Goal: Find contact information: Obtain details needed to contact an individual or organization

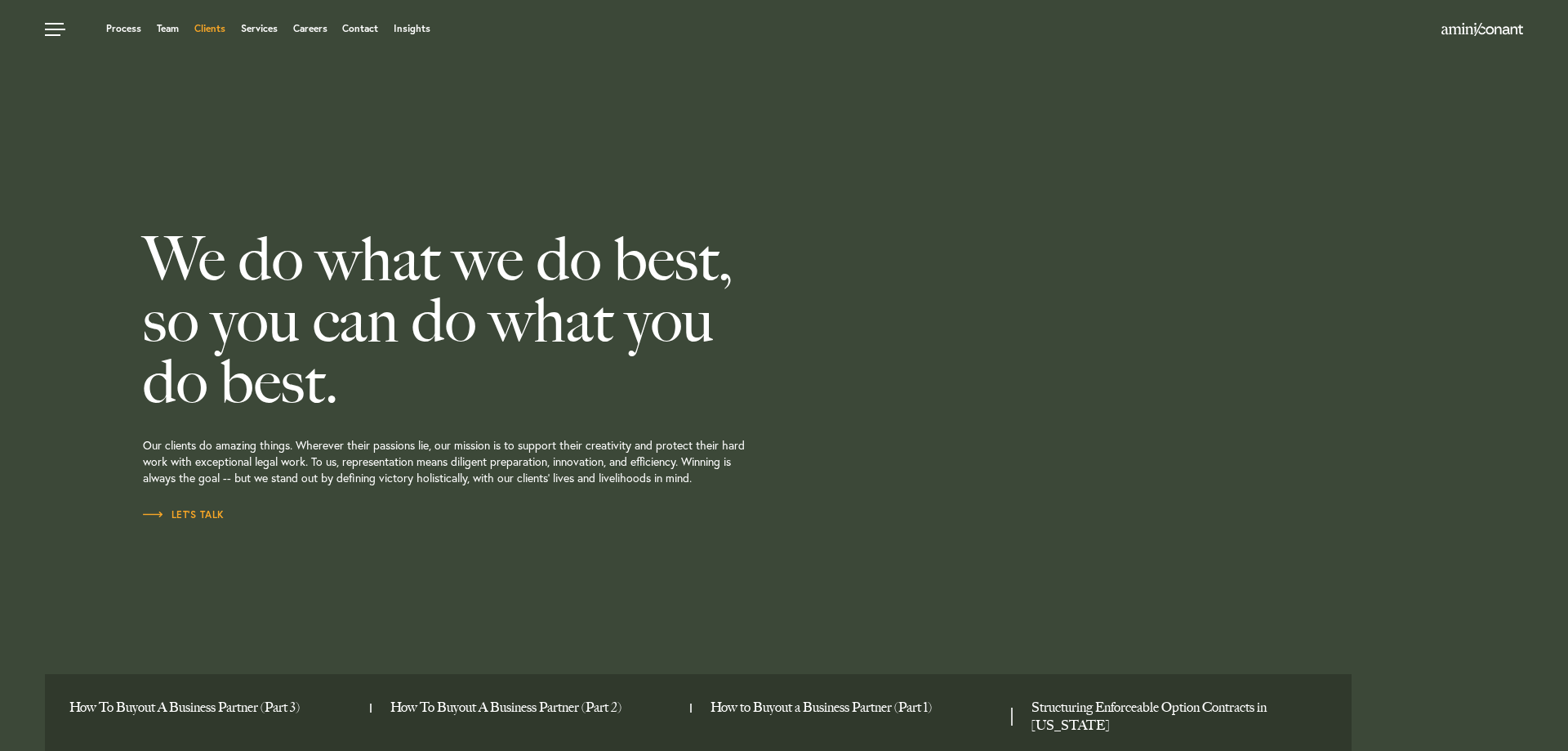
click at [210, 31] on link "Clients" at bounding box center [210, 29] width 31 height 10
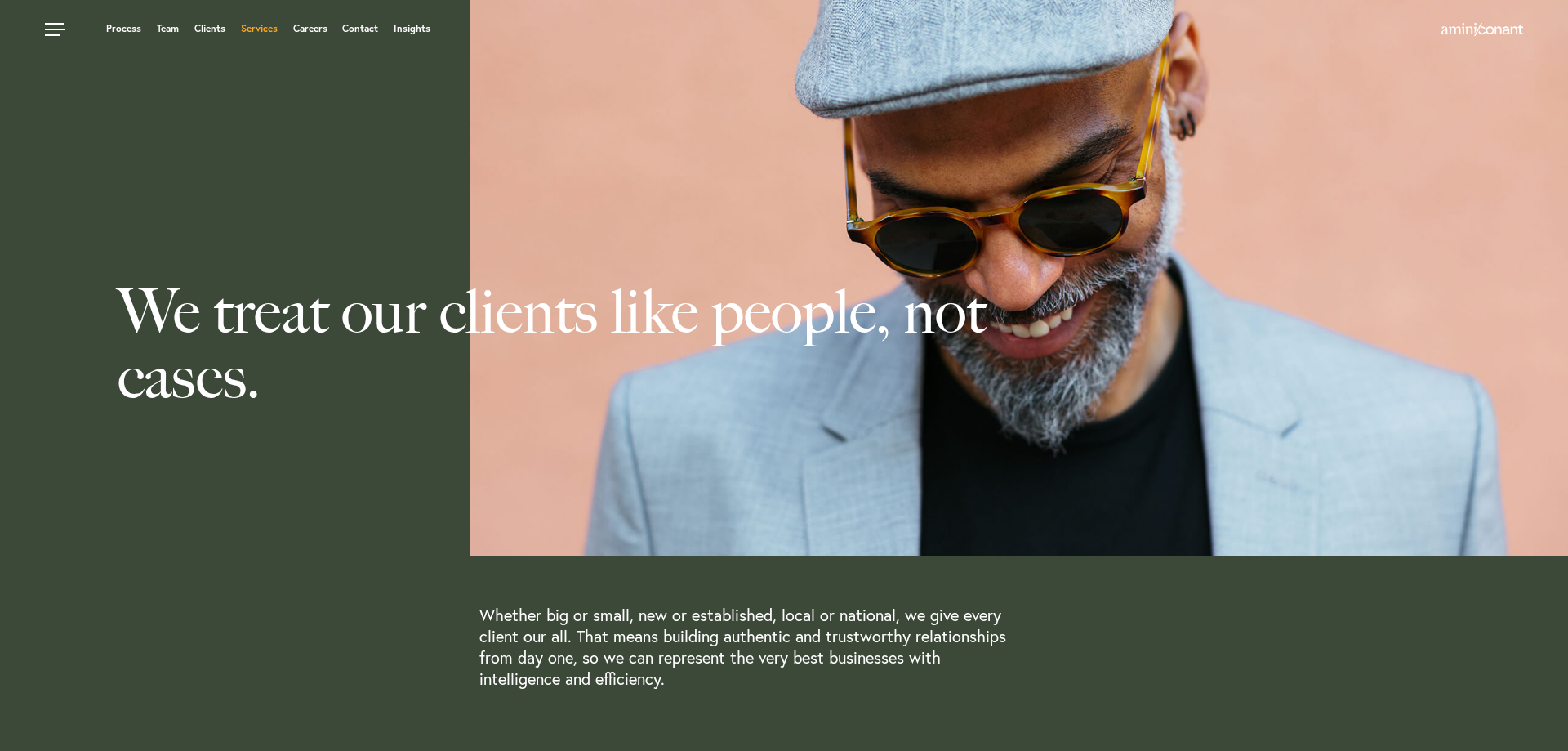
click at [263, 29] on link "Services" at bounding box center [260, 29] width 37 height 10
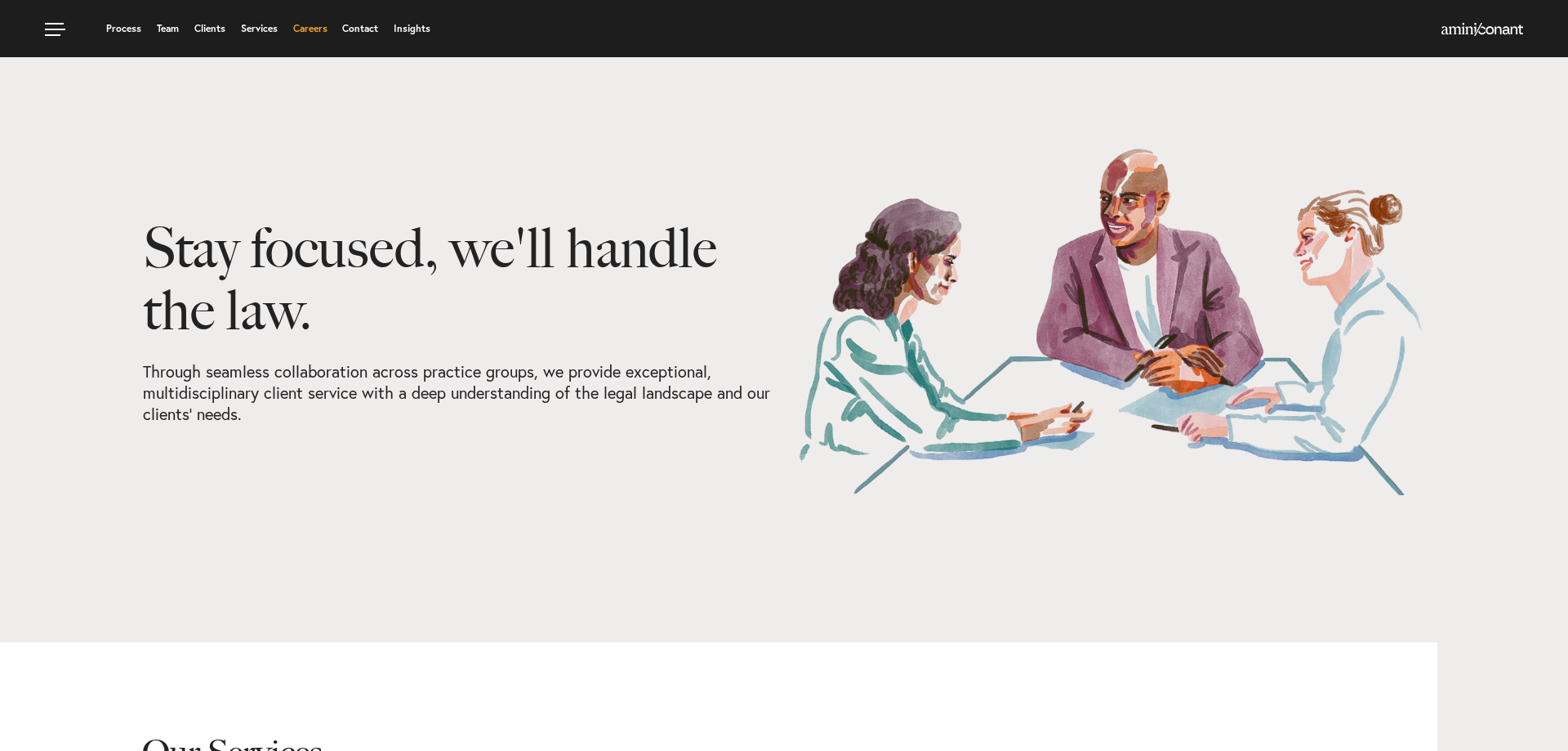
click at [304, 32] on link "Careers" at bounding box center [310, 29] width 34 height 10
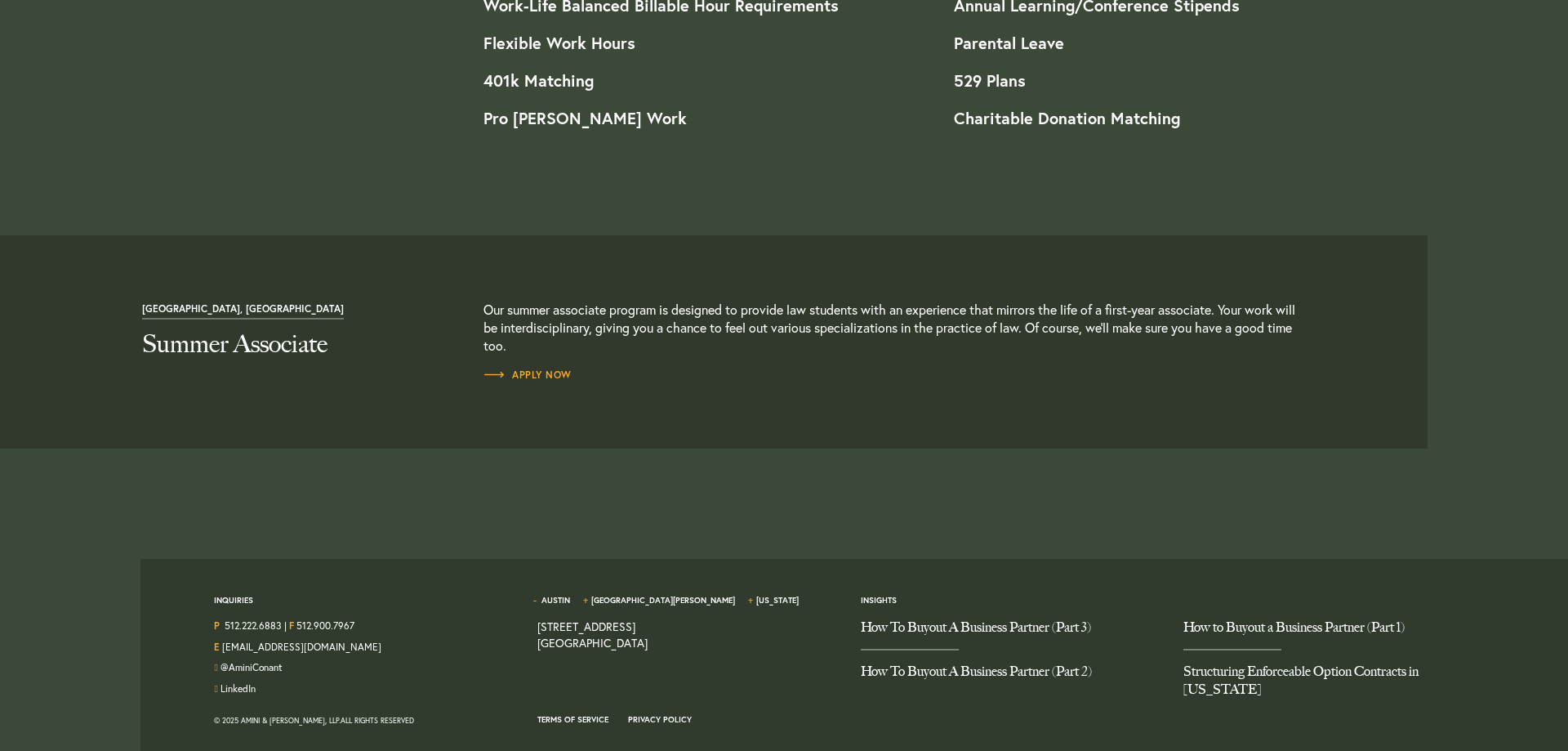
scroll to position [1589, 0]
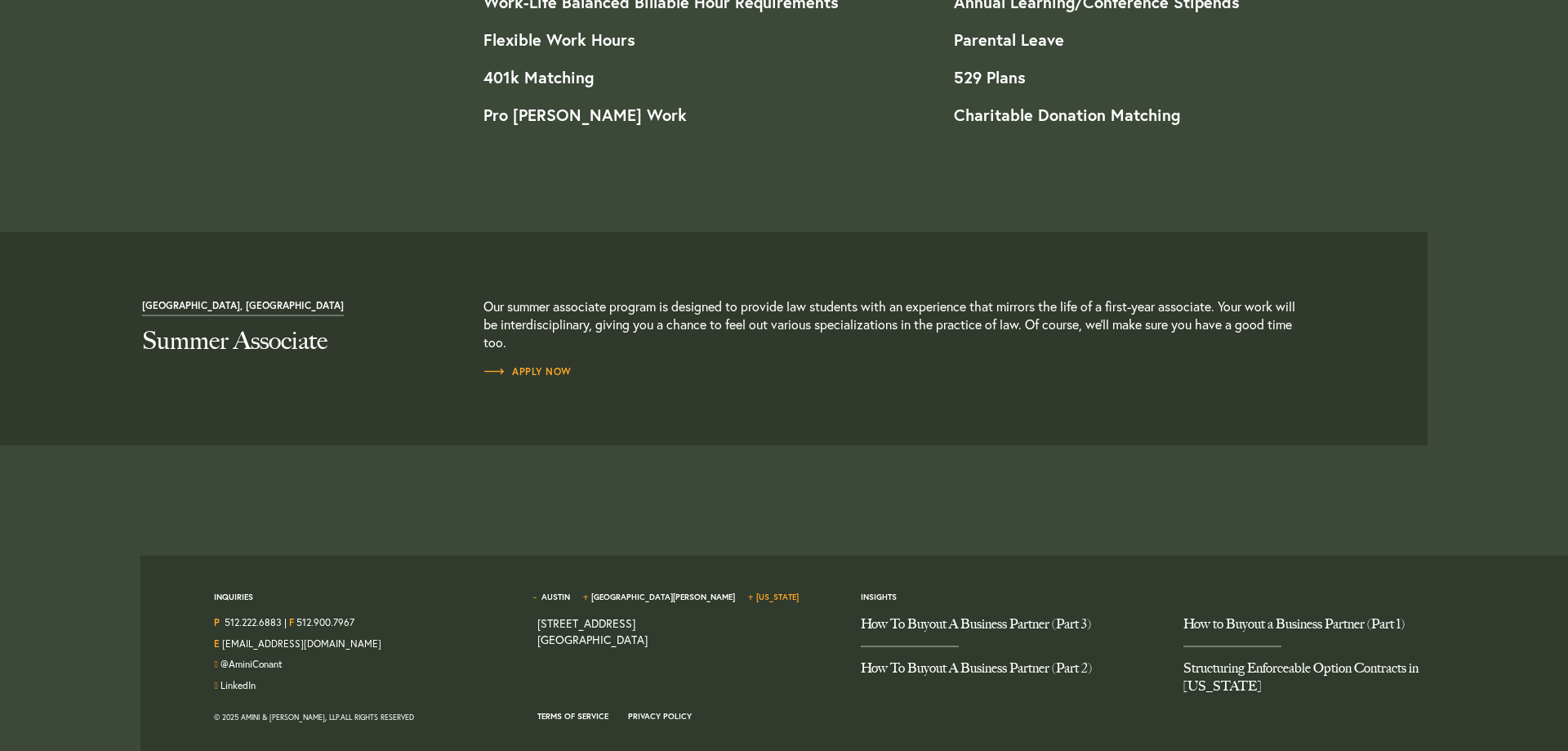
click at [756, 594] on link "[US_STATE]" at bounding box center [778, 597] width 42 height 11
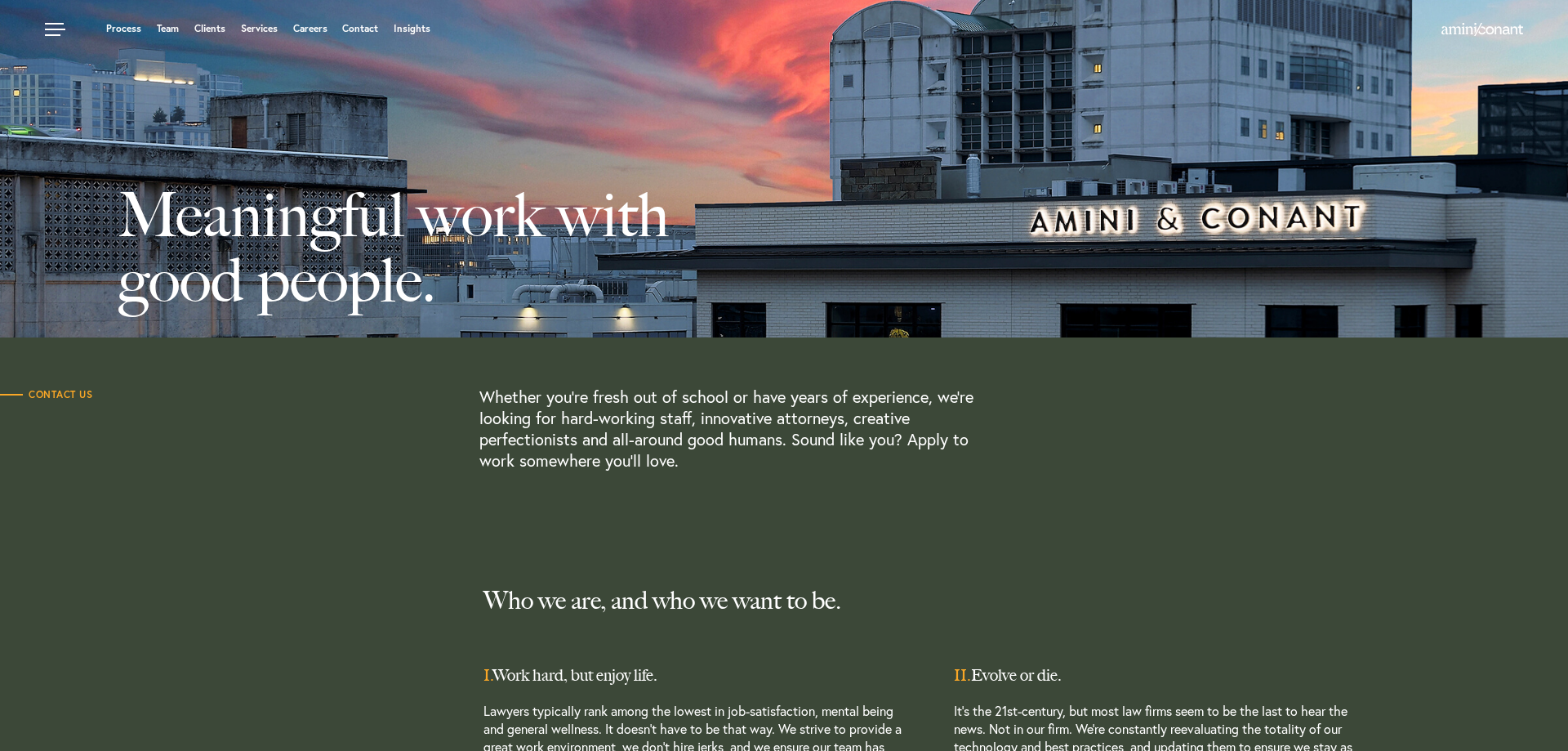
scroll to position [0, 0]
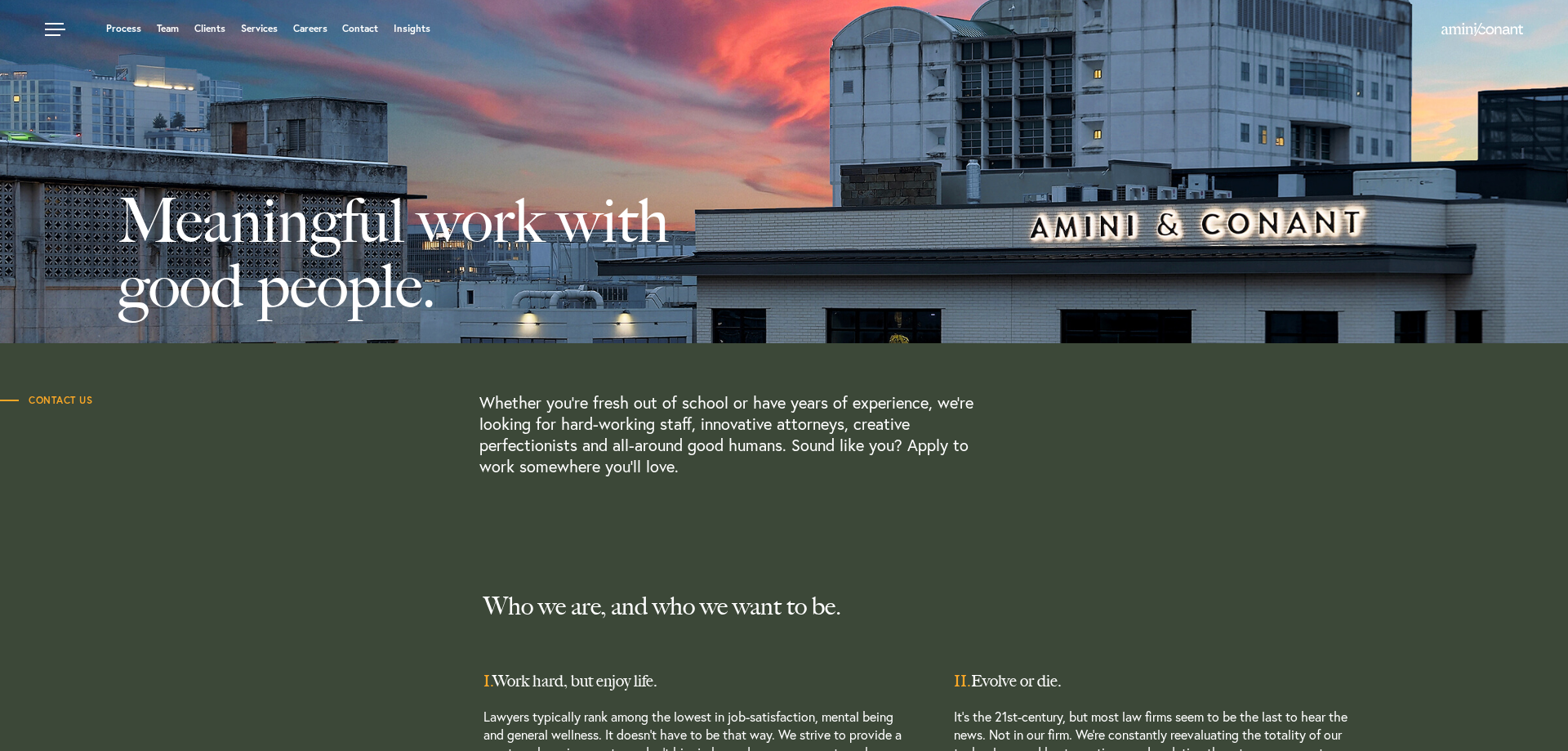
click at [61, 398] on span "Contact Us" at bounding box center [46, 400] width 92 height 10
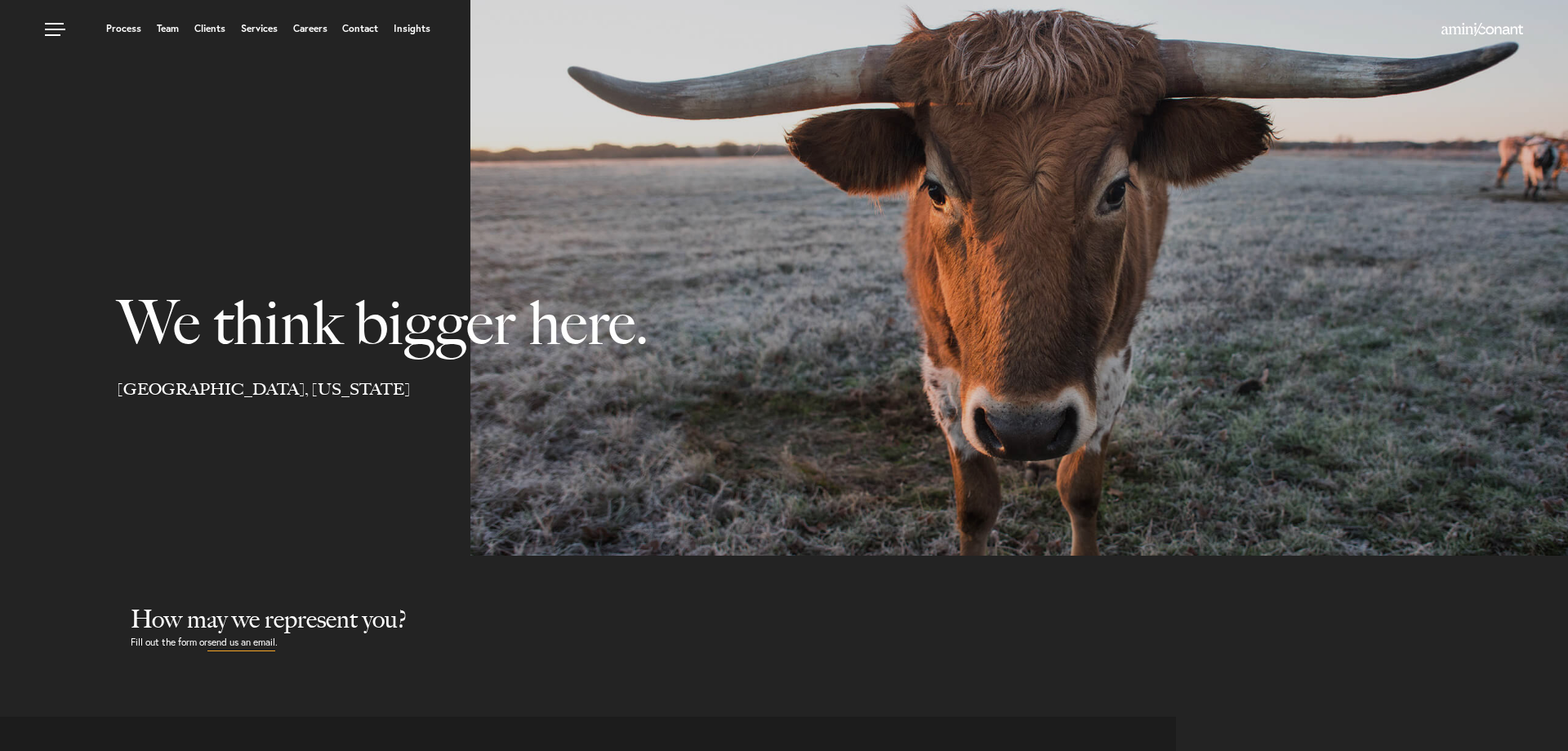
select select "Austin"
select select "Business and Civil Litigation"
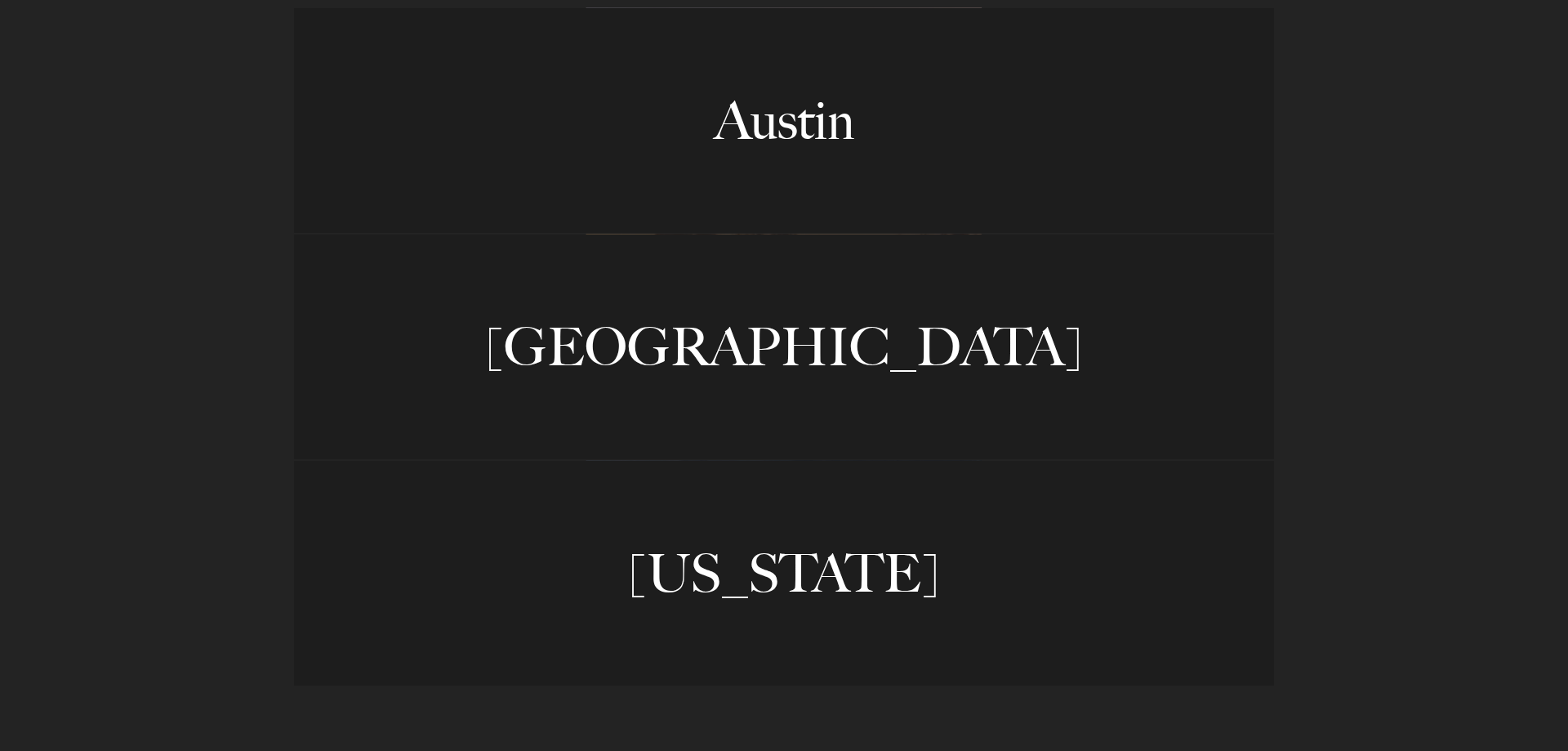
scroll to position [1500, 0]
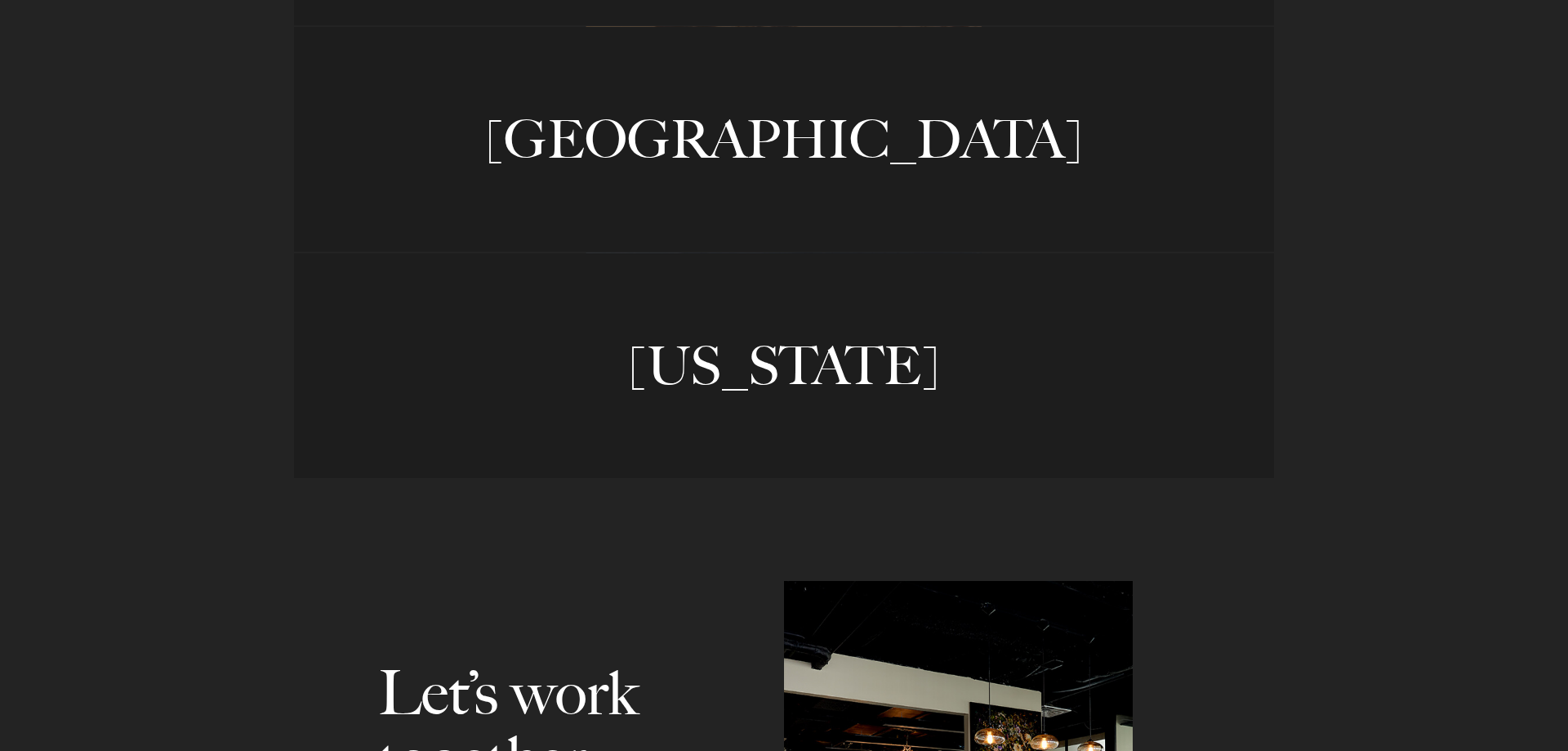
click at [866, 369] on link "[US_STATE]" at bounding box center [784, 366] width 980 height 225
